Goal: Use online tool/utility: Utilize a website feature to perform a specific function

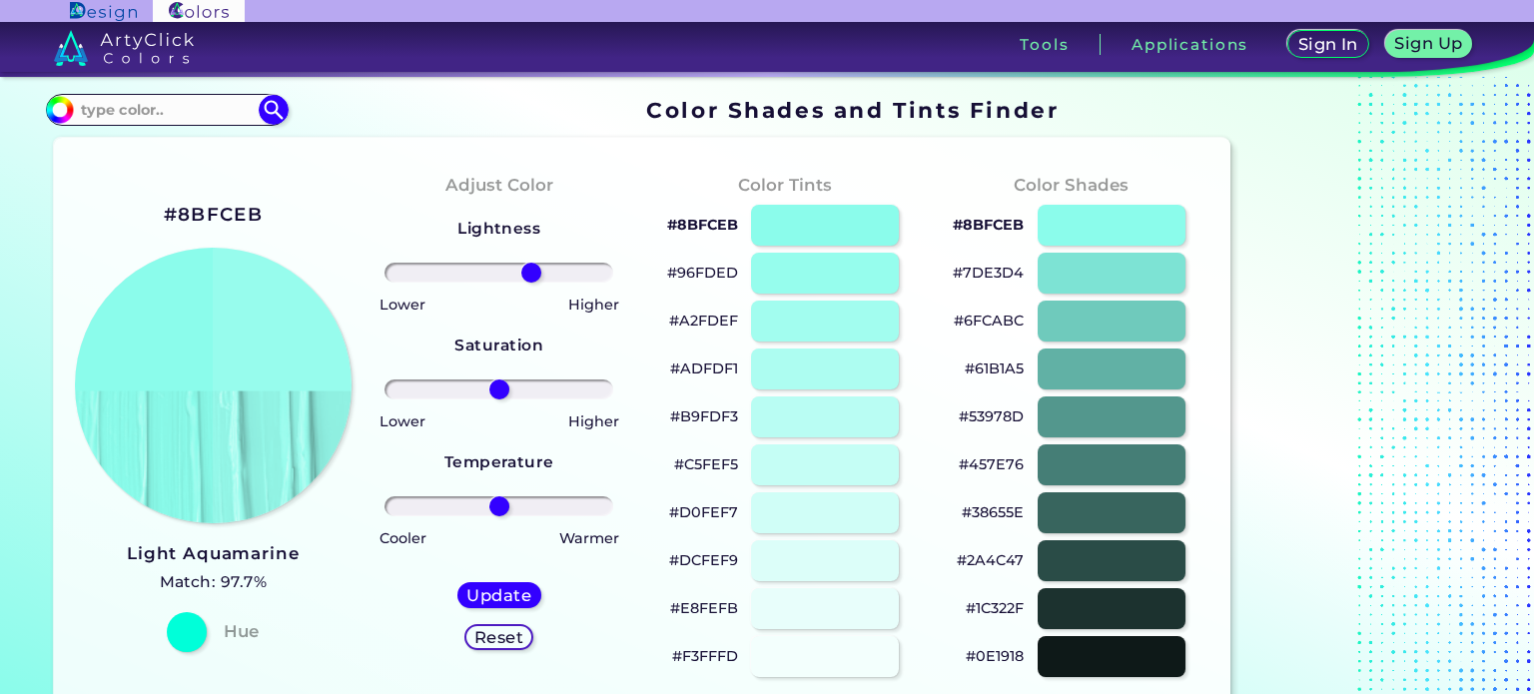
drag, startPoint x: 506, startPoint y: 269, endPoint x: 531, endPoint y: 271, distance: 25.1
type input "31"
click at [531, 271] on input "range" at bounding box center [499, 273] width 229 height 20
drag, startPoint x: 502, startPoint y: 385, endPoint x: 460, endPoint y: 387, distance: 42.0
type input "-37"
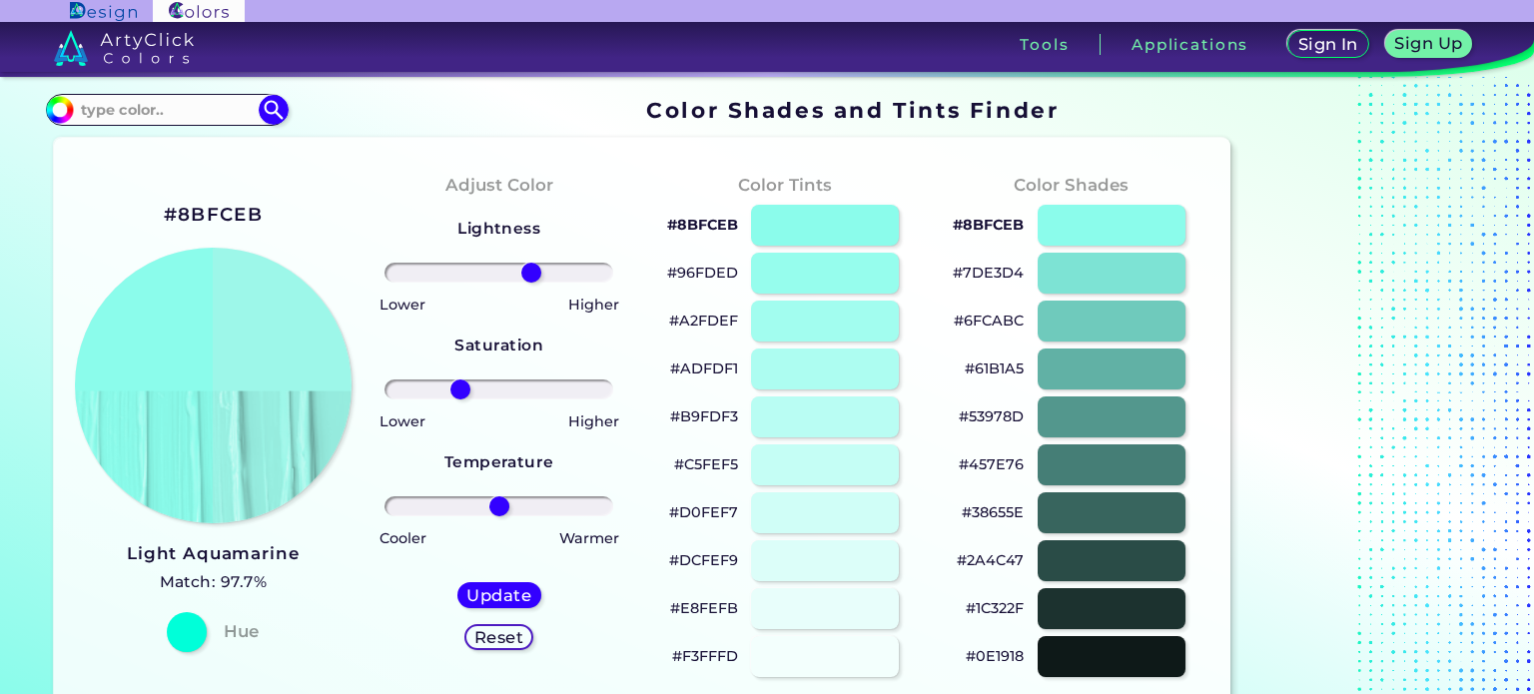
click at [460, 387] on input "range" at bounding box center [499, 390] width 229 height 20
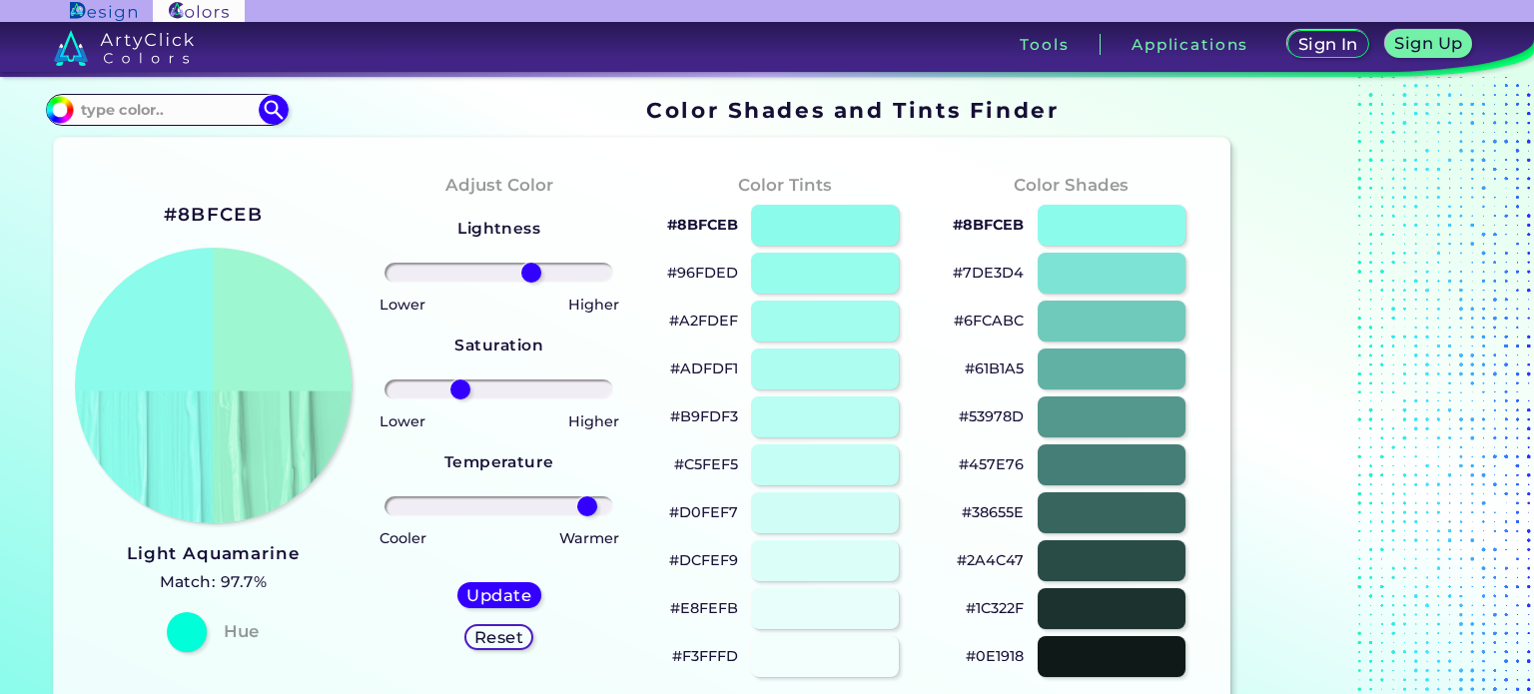
drag, startPoint x: 501, startPoint y: 506, endPoint x: 587, endPoint y: 493, distance: 86.9
type input "84"
click at [587, 496] on input "range" at bounding box center [499, 506] width 229 height 20
click at [515, 599] on h5 "Update" at bounding box center [499, 594] width 66 height 17
type input "#9df7d0"
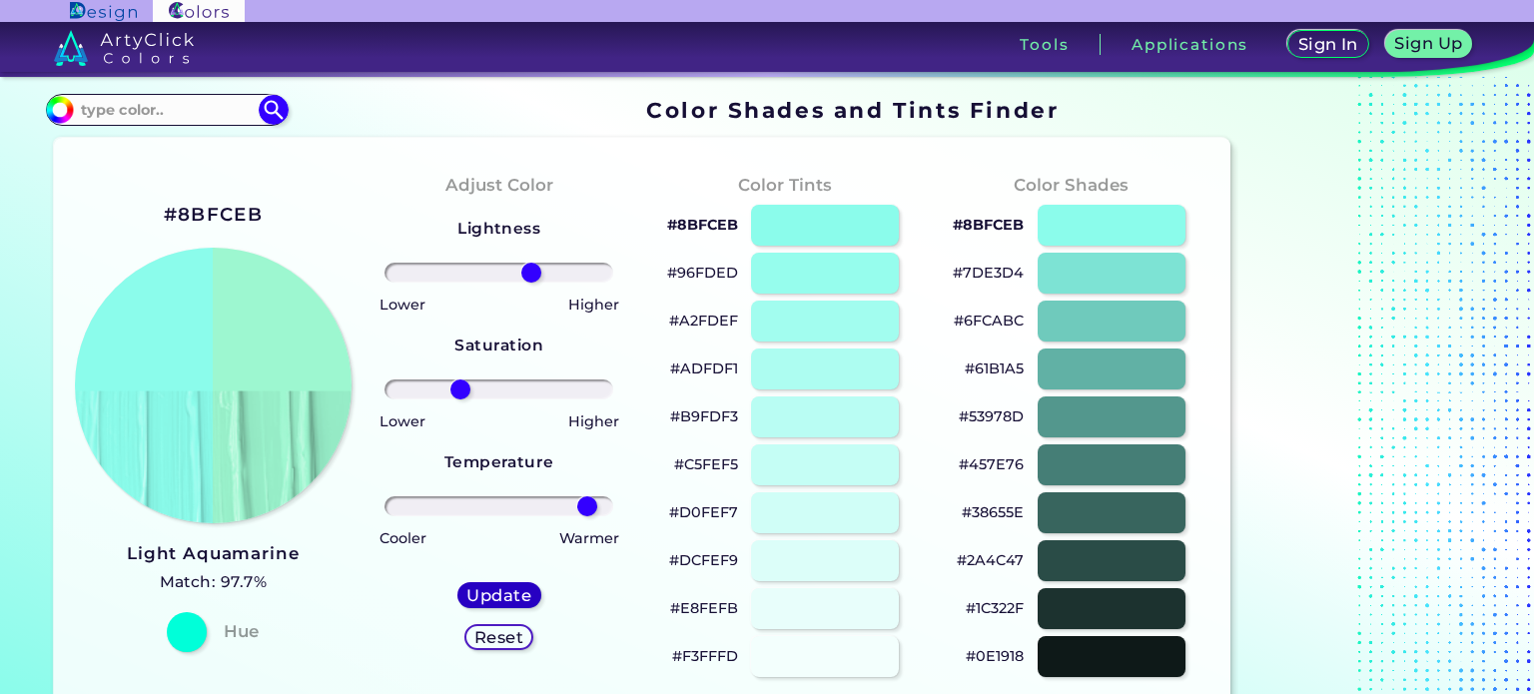
type input "0"
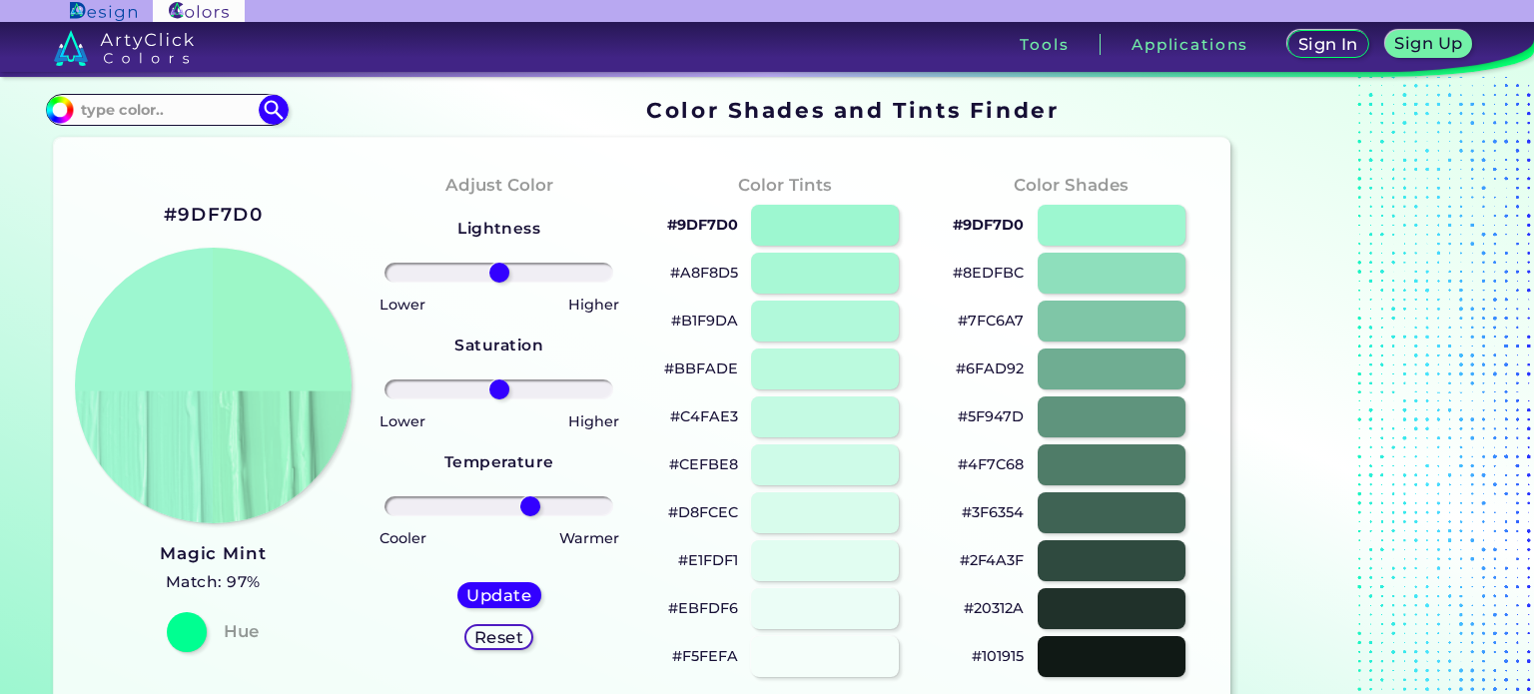
click at [530, 510] on input "range" at bounding box center [499, 506] width 229 height 20
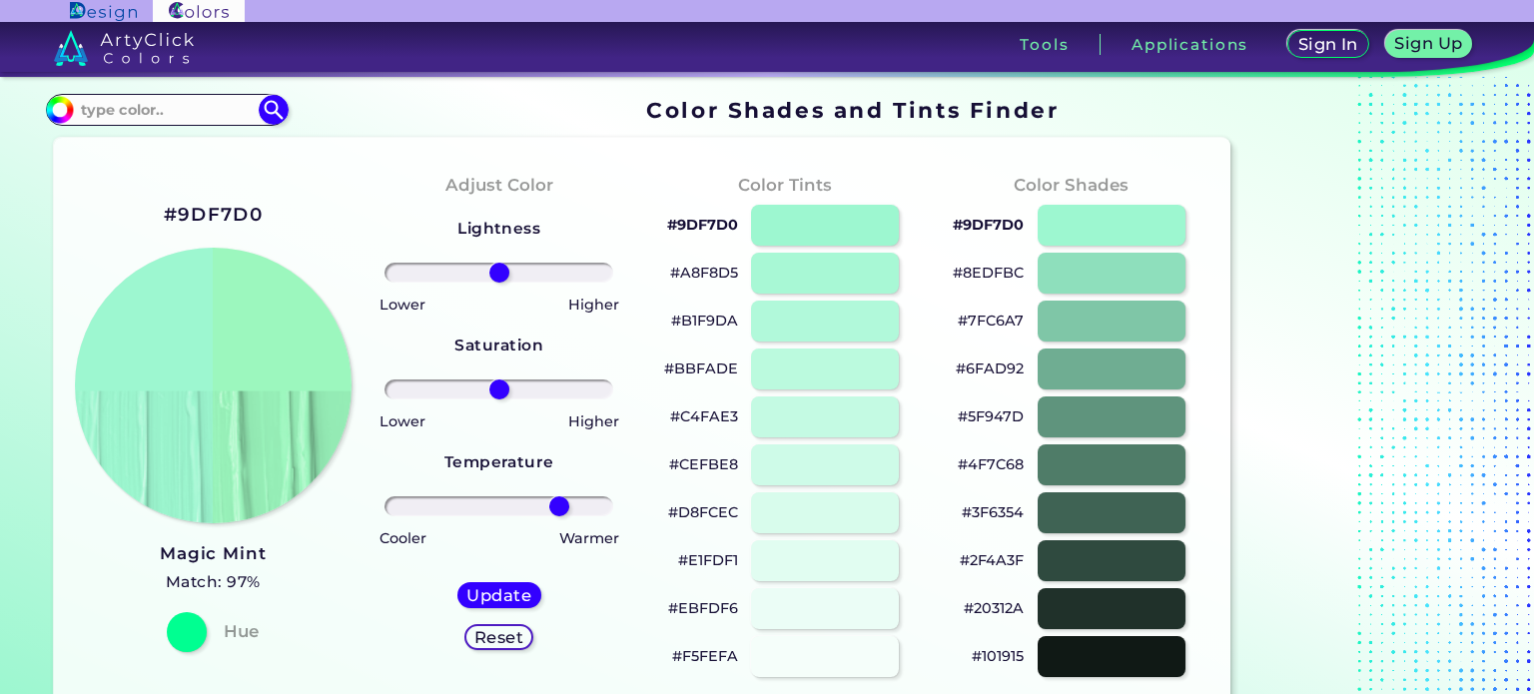
drag, startPoint x: 533, startPoint y: 510, endPoint x: 559, endPoint y: 499, distance: 28.2
type input "58"
click at [559, 499] on input "range" at bounding box center [499, 506] width 229 height 20
click at [503, 603] on h5 "Update" at bounding box center [498, 595] width 65 height 16
type input "#9cf7be"
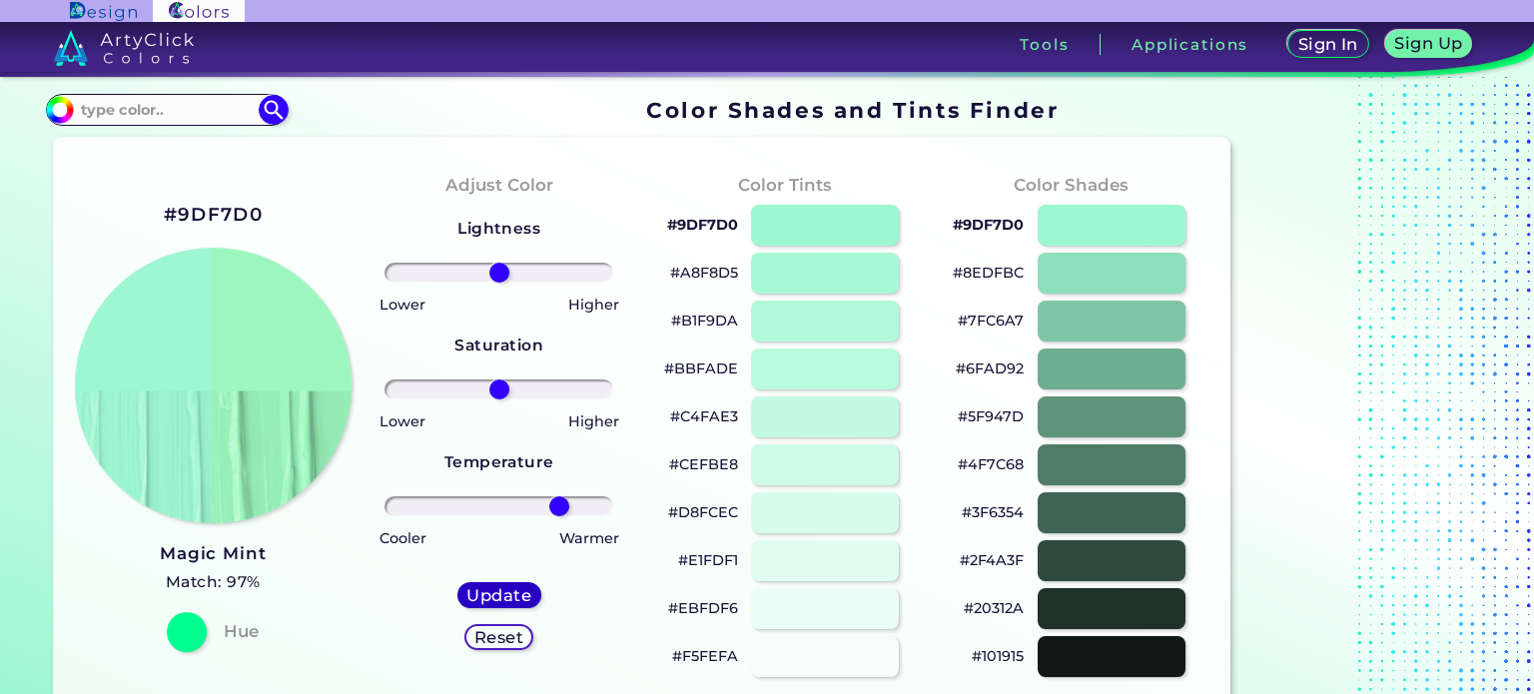
type input "0"
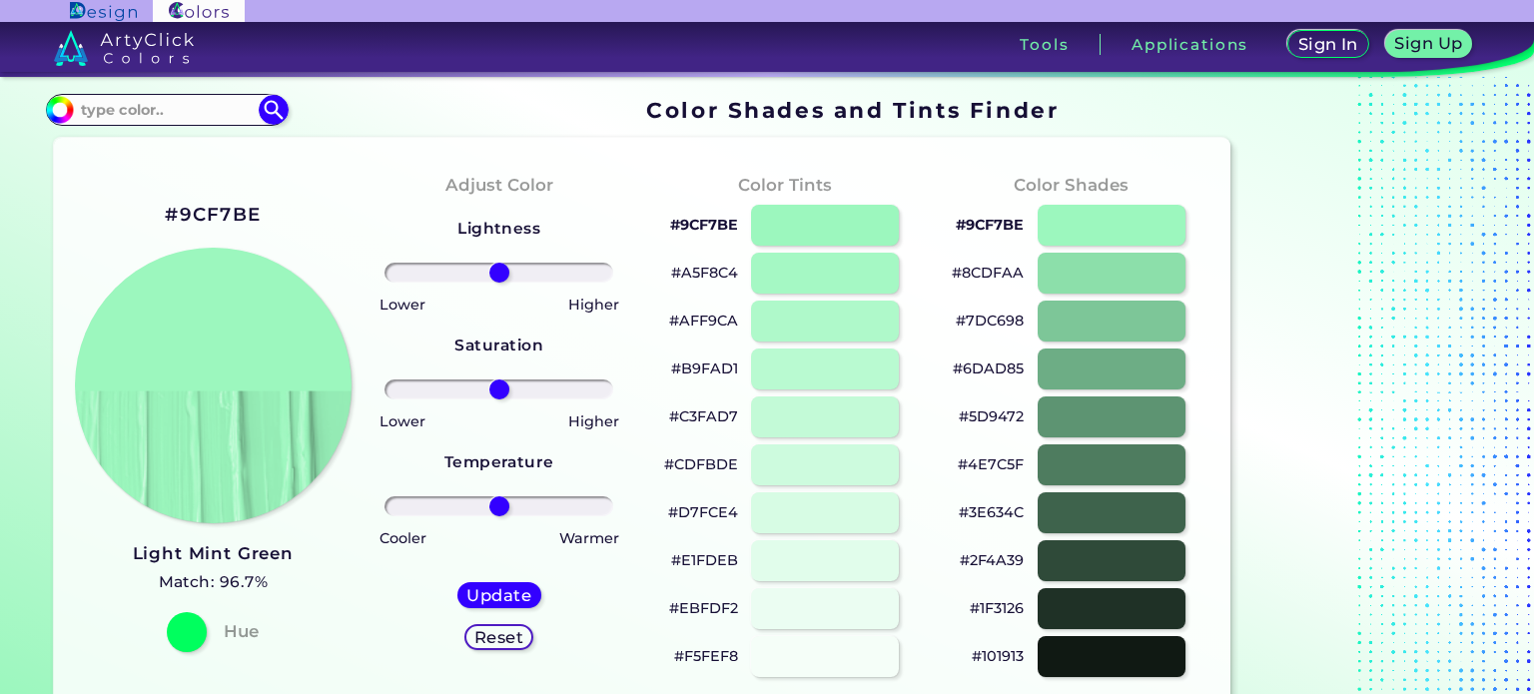
click at [504, 375] on div "Lightness Saturation Temperature Lower Higher Lower Higher Cooler Warmer Update…" at bounding box center [500, 441] width 254 height 479
drag, startPoint x: 503, startPoint y: 387, endPoint x: 544, endPoint y: 387, distance: 41.0
type input "44"
click at [544, 387] on input "range" at bounding box center [499, 390] width 229 height 20
click at [524, 586] on h5 "Update" at bounding box center [499, 594] width 66 height 17
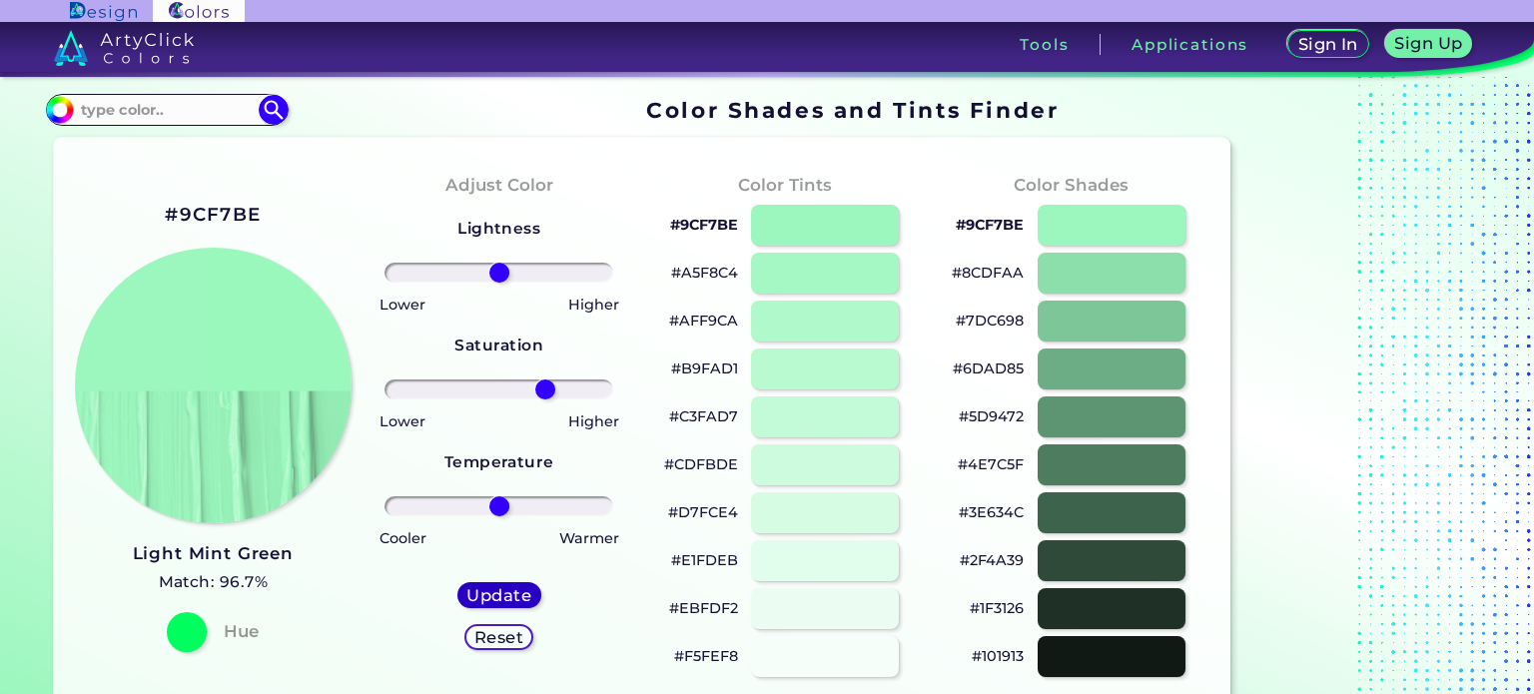
type input "#9bf8bd"
type input "0"
type input "-1"
click at [497, 272] on input "range" at bounding box center [499, 273] width 229 height 20
drag, startPoint x: 499, startPoint y: 389, endPoint x: 523, endPoint y: 388, distance: 24.0
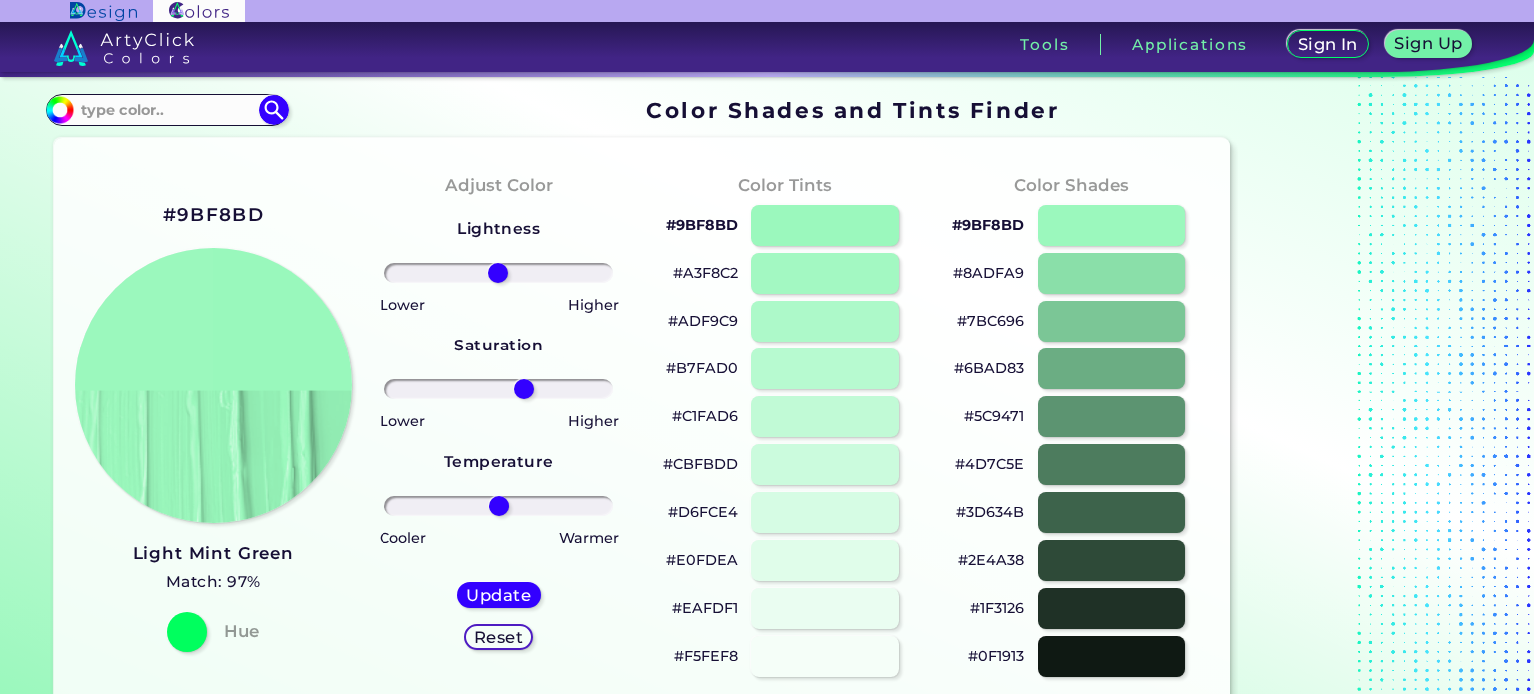
type input "24"
click at [523, 388] on input "range" at bounding box center [499, 390] width 229 height 20
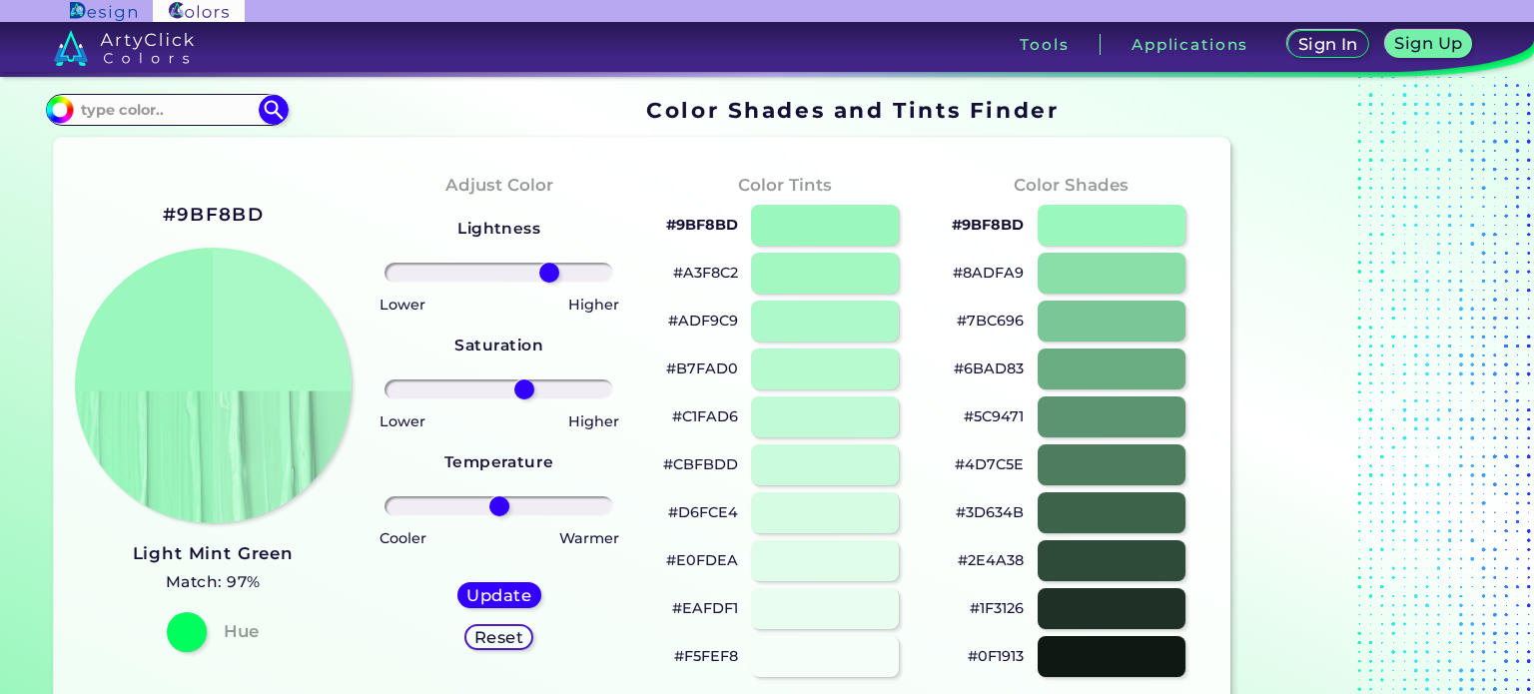
drag, startPoint x: 493, startPoint y: 278, endPoint x: 549, endPoint y: 271, distance: 56.4
type input "48"
click at [549, 271] on input "range" at bounding box center [499, 273] width 229 height 20
click at [495, 590] on h5 "Update" at bounding box center [499, 595] width 62 height 16
type input "#a9f9c6"
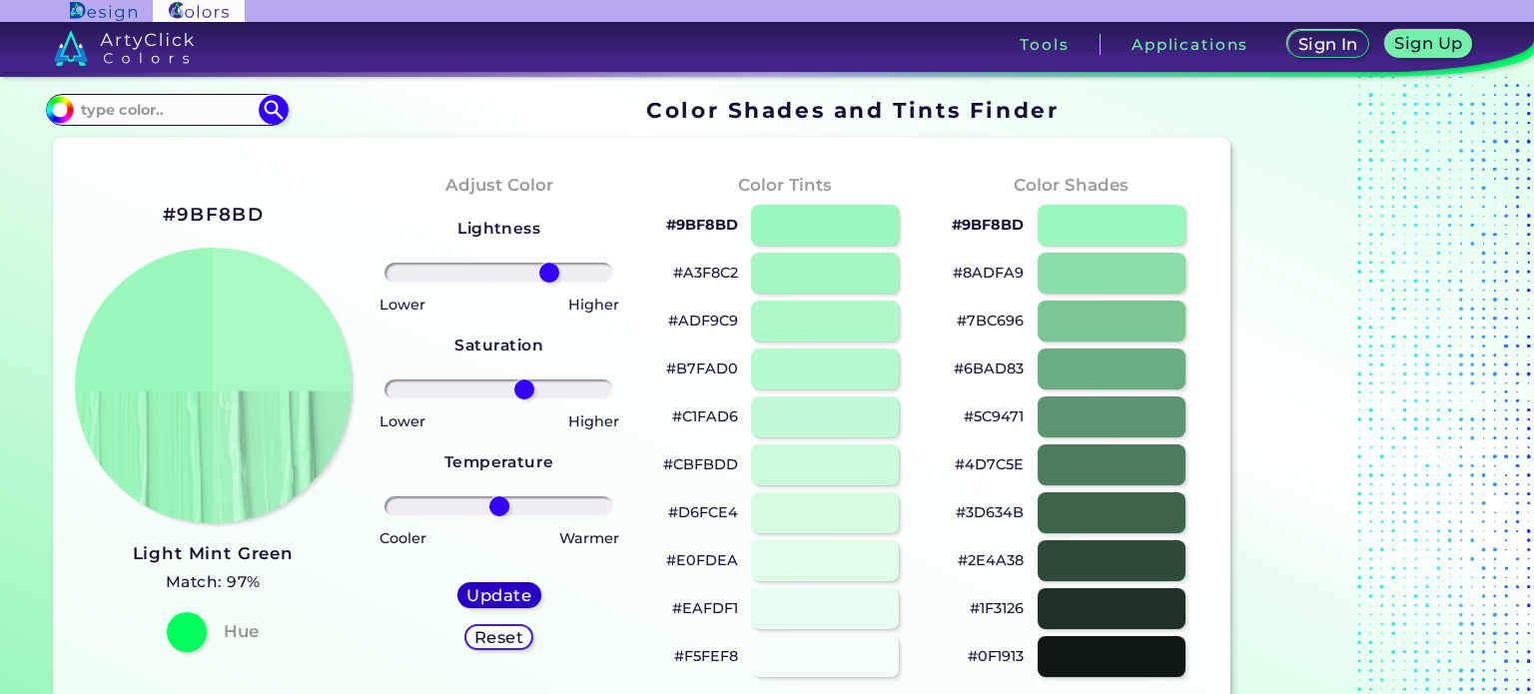
type input "0"
